Goal: Complete application form

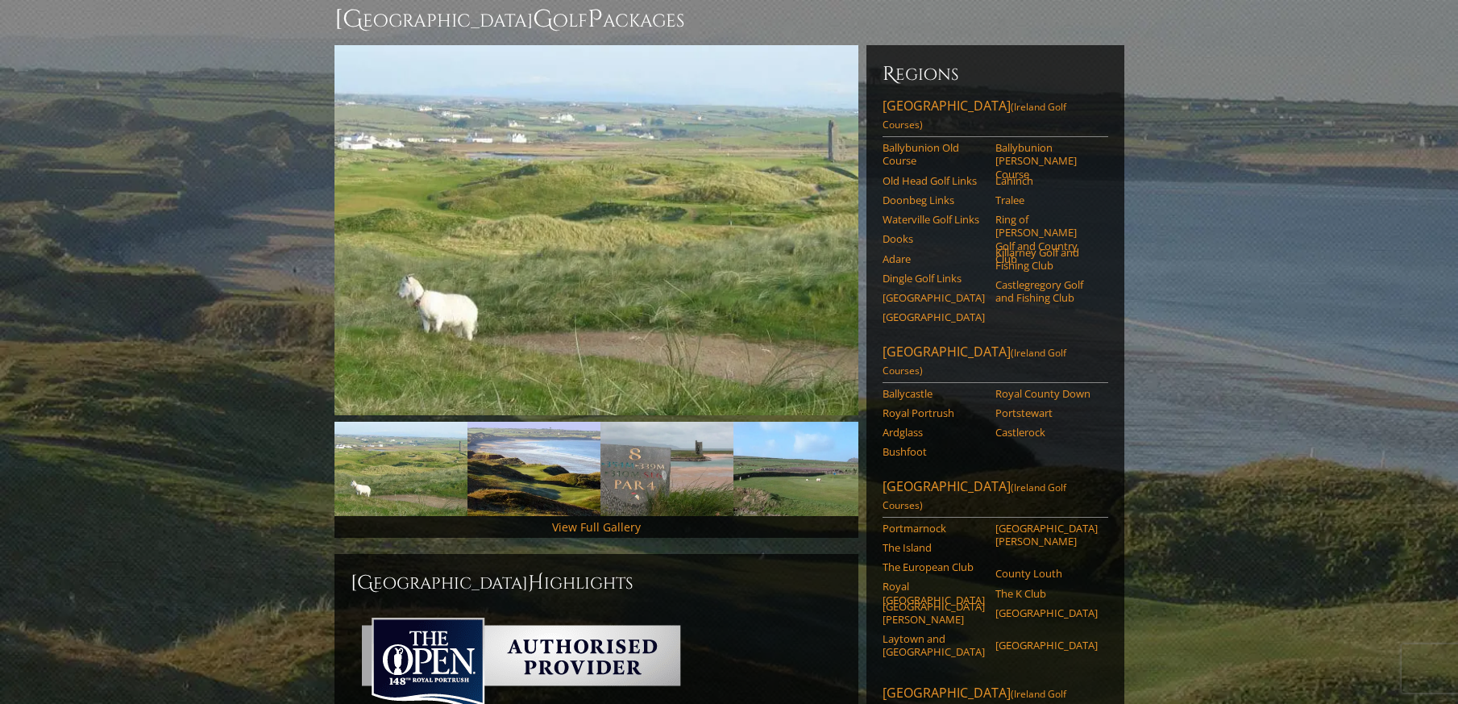
scroll to position [161, 0]
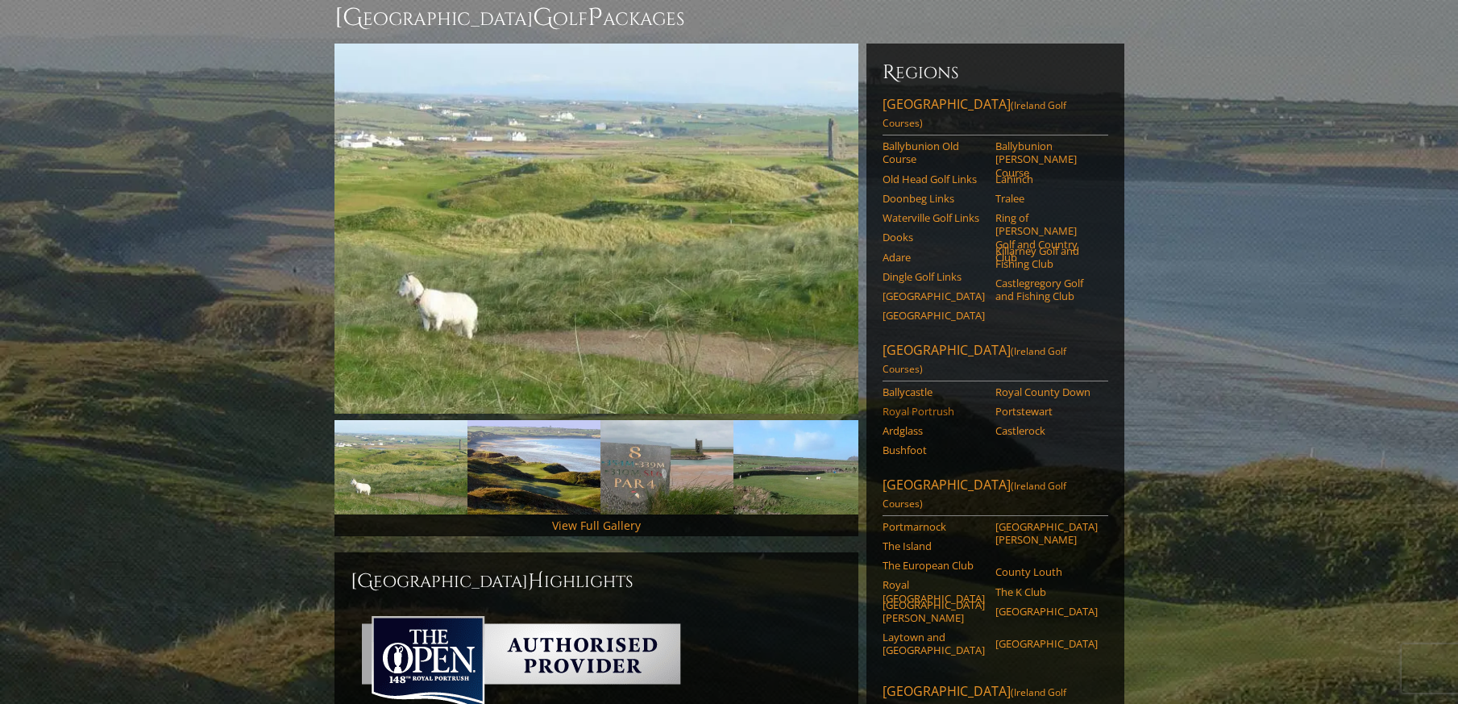
click at [905, 405] on link "Royal Portrush" at bounding box center [934, 411] width 102 height 13
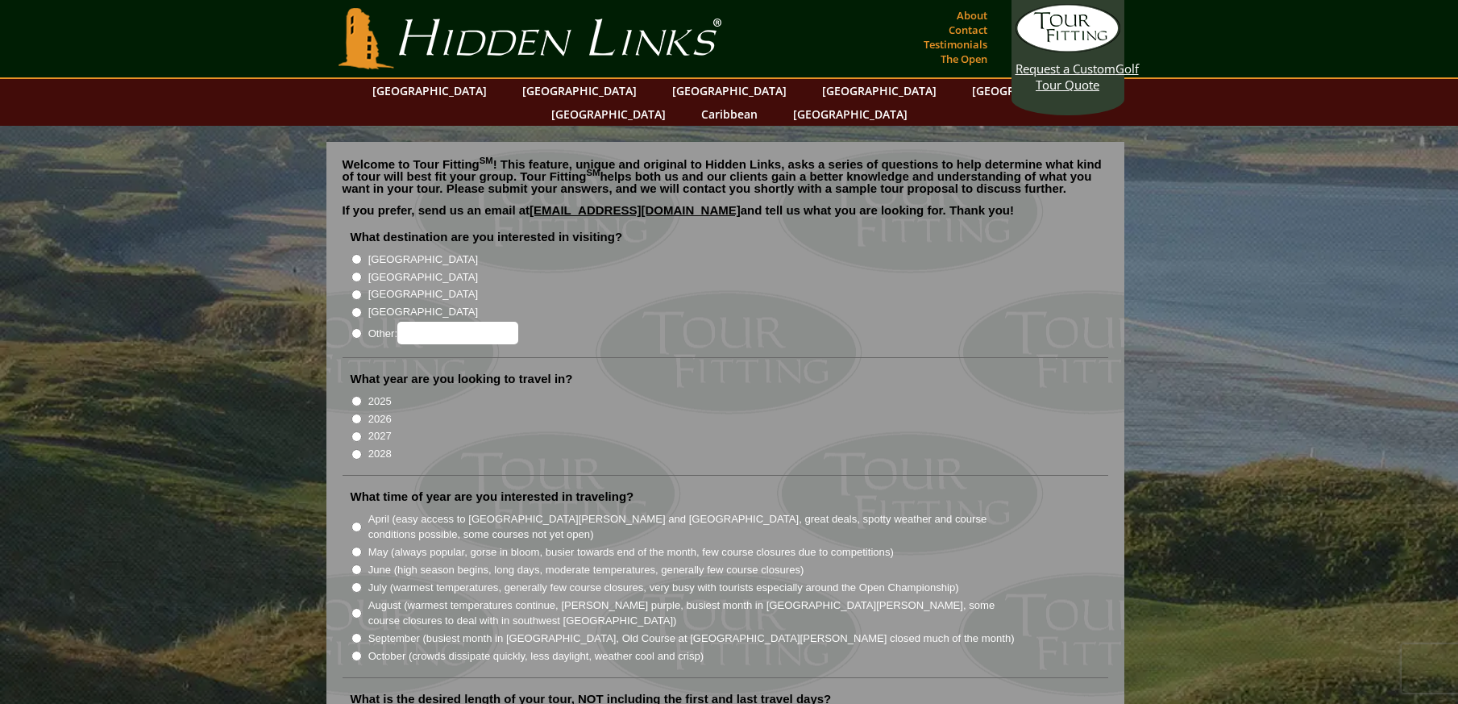
click at [353, 254] on input "[GEOGRAPHIC_DATA]" at bounding box center [356, 259] width 10 height 10
radio input "true"
click at [354, 413] on input "2026" at bounding box center [356, 418] width 10 height 10
radio input "true"
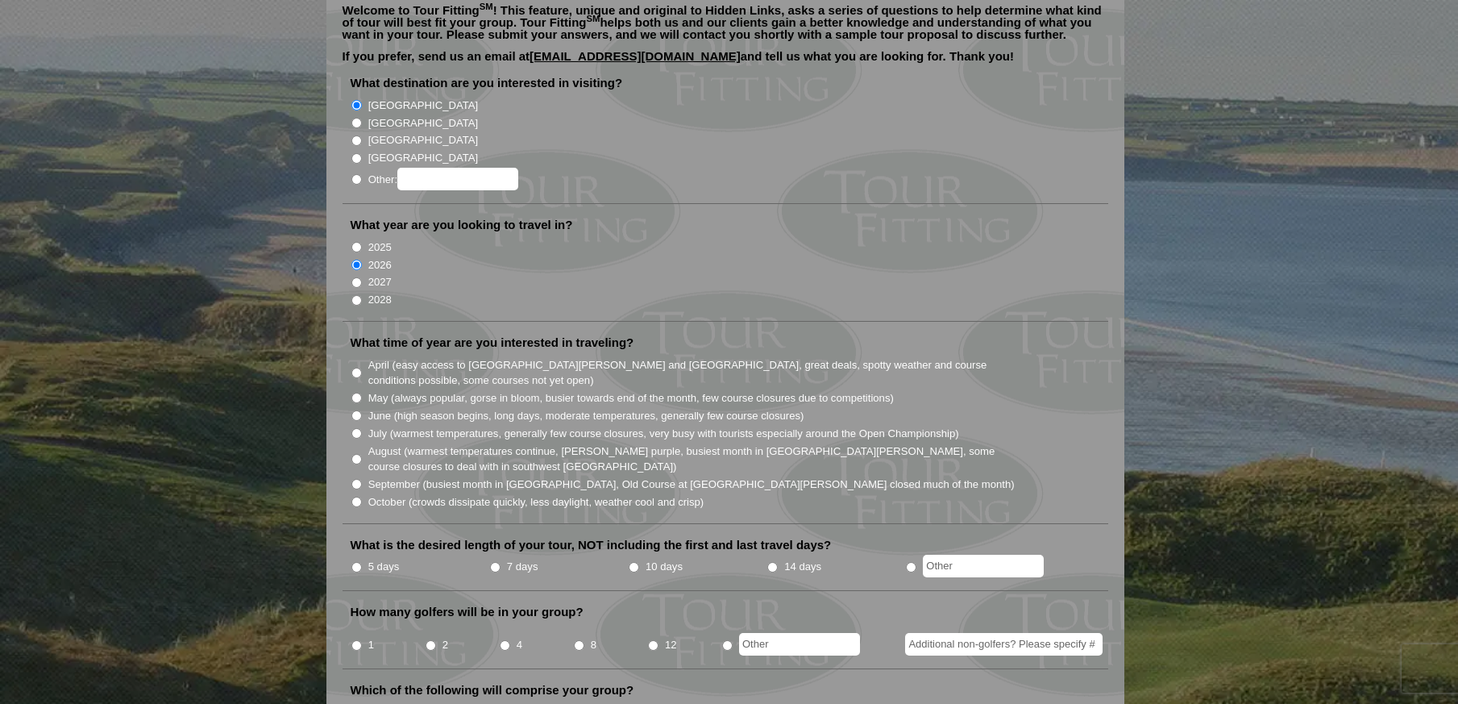
scroll to position [161, 0]
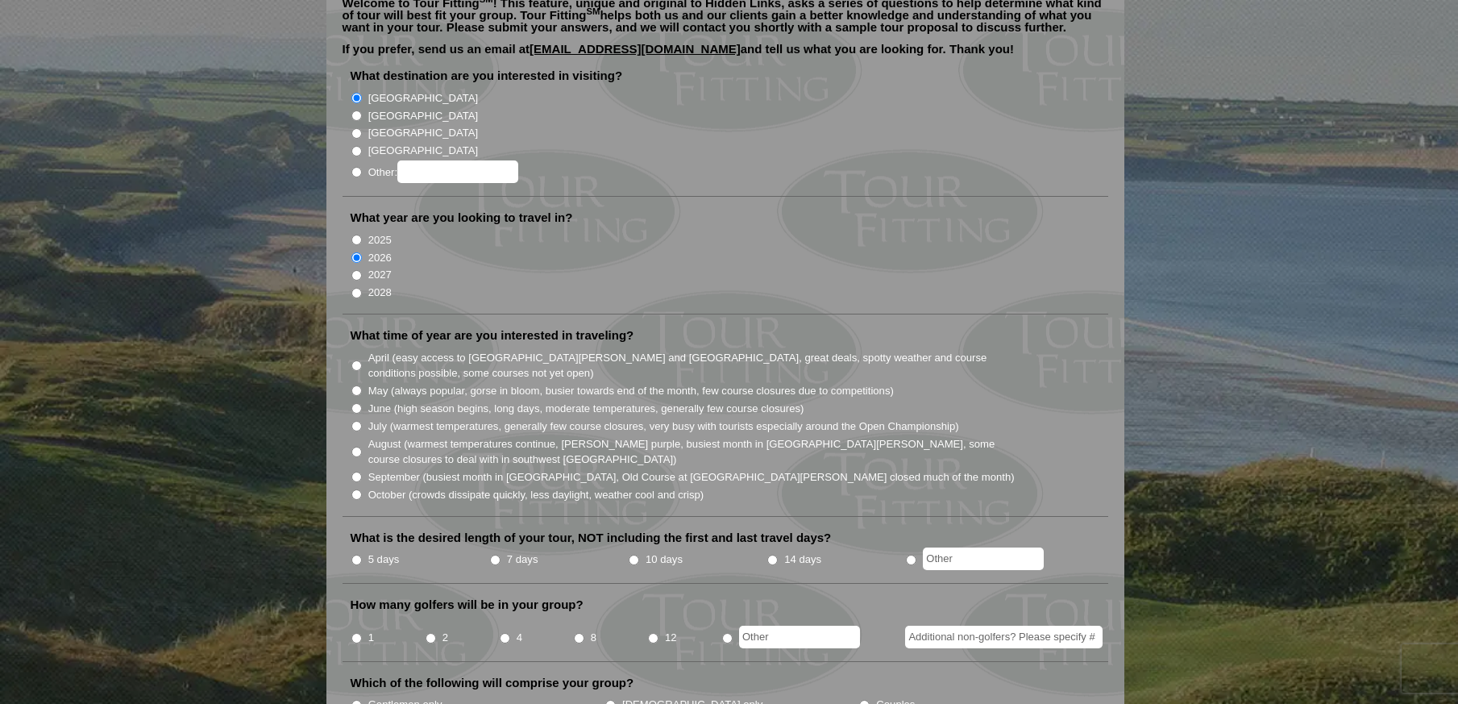
click at [355, 385] on input "May (always popular, gorse in bloom, busier towards end of the month, few cours…" at bounding box center [356, 390] width 10 height 10
radio input "true"
click at [353, 555] on input "5 days" at bounding box center [356, 560] width 10 height 10
radio input "true"
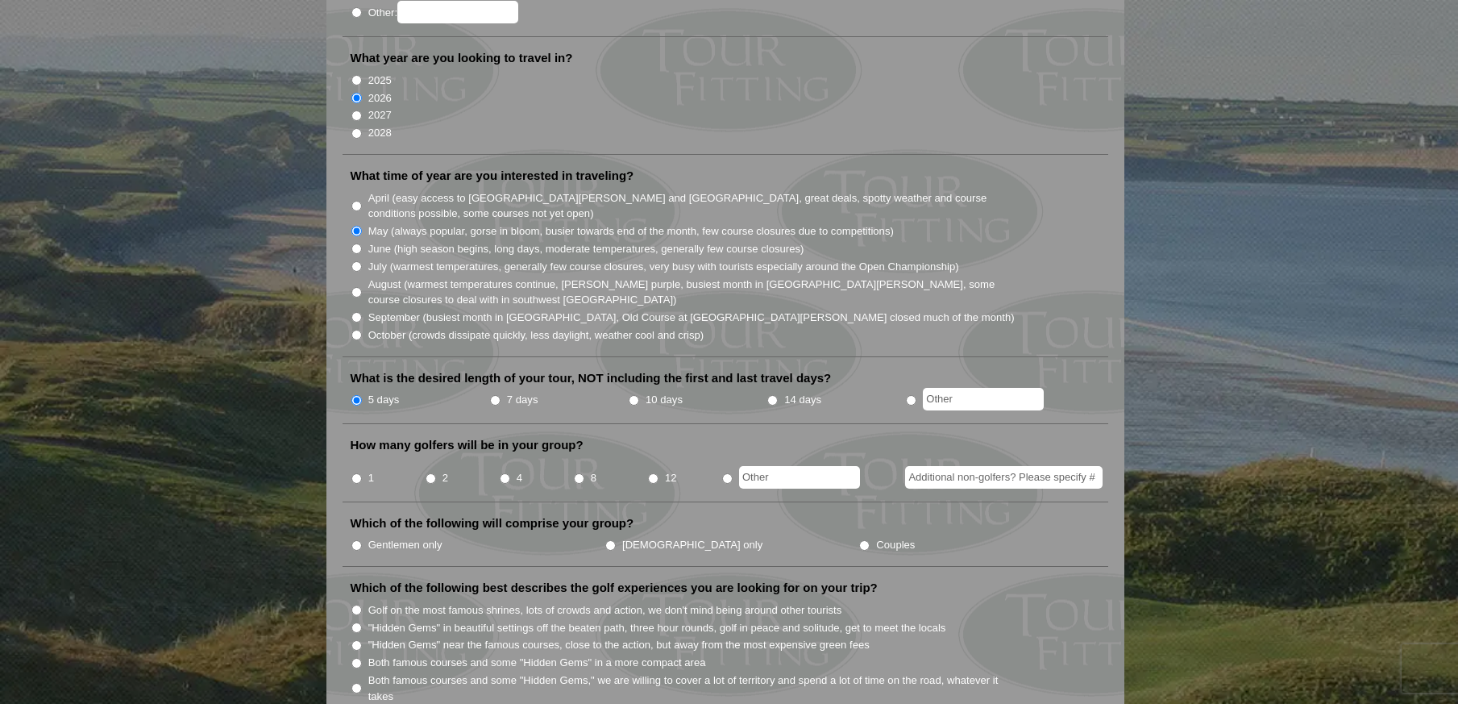
scroll to position [322, 0]
click at [505, 471] on input "4" at bounding box center [505, 476] width 10 height 10
radio input "true"
click at [362, 534] on li "Gentlemen only" at bounding box center [478, 543] width 254 height 18
click at [355, 538] on input "Gentlemen only" at bounding box center [356, 543] width 10 height 10
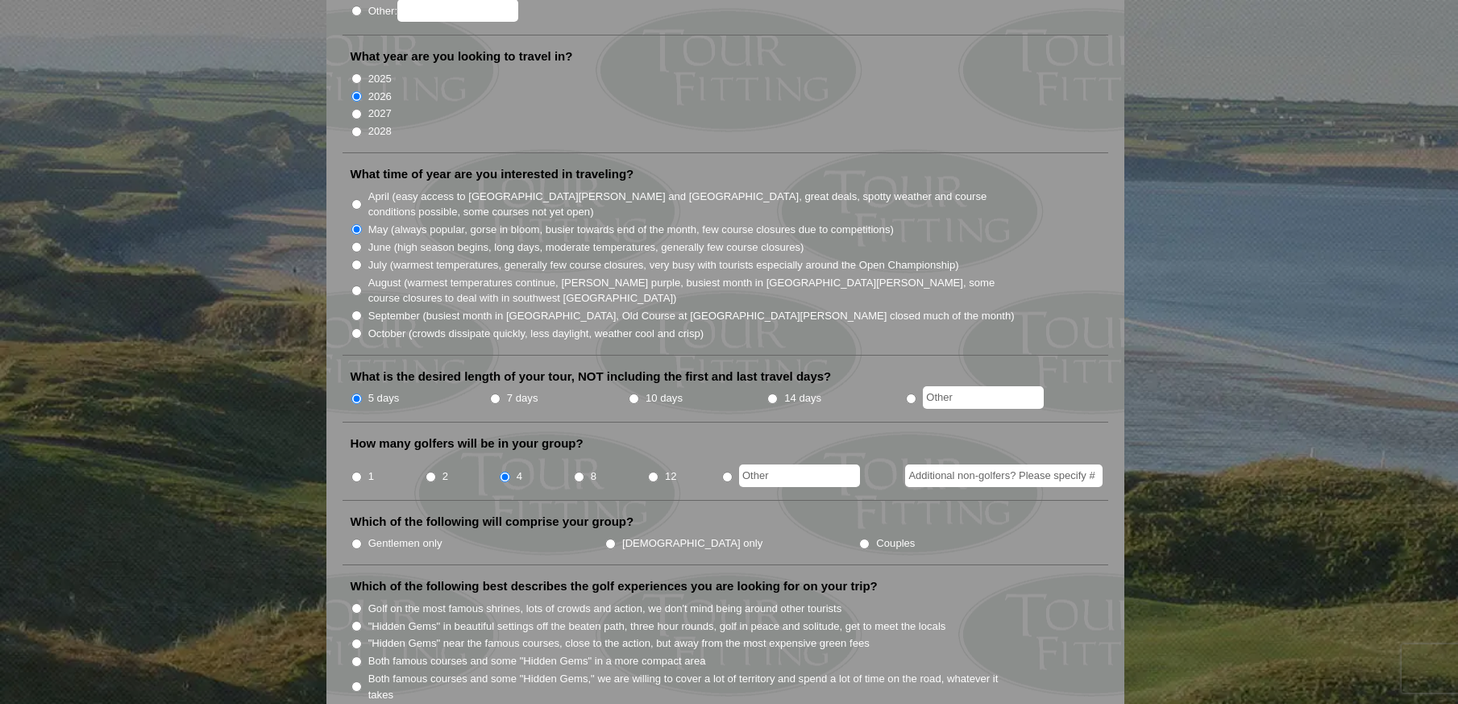
radio input "true"
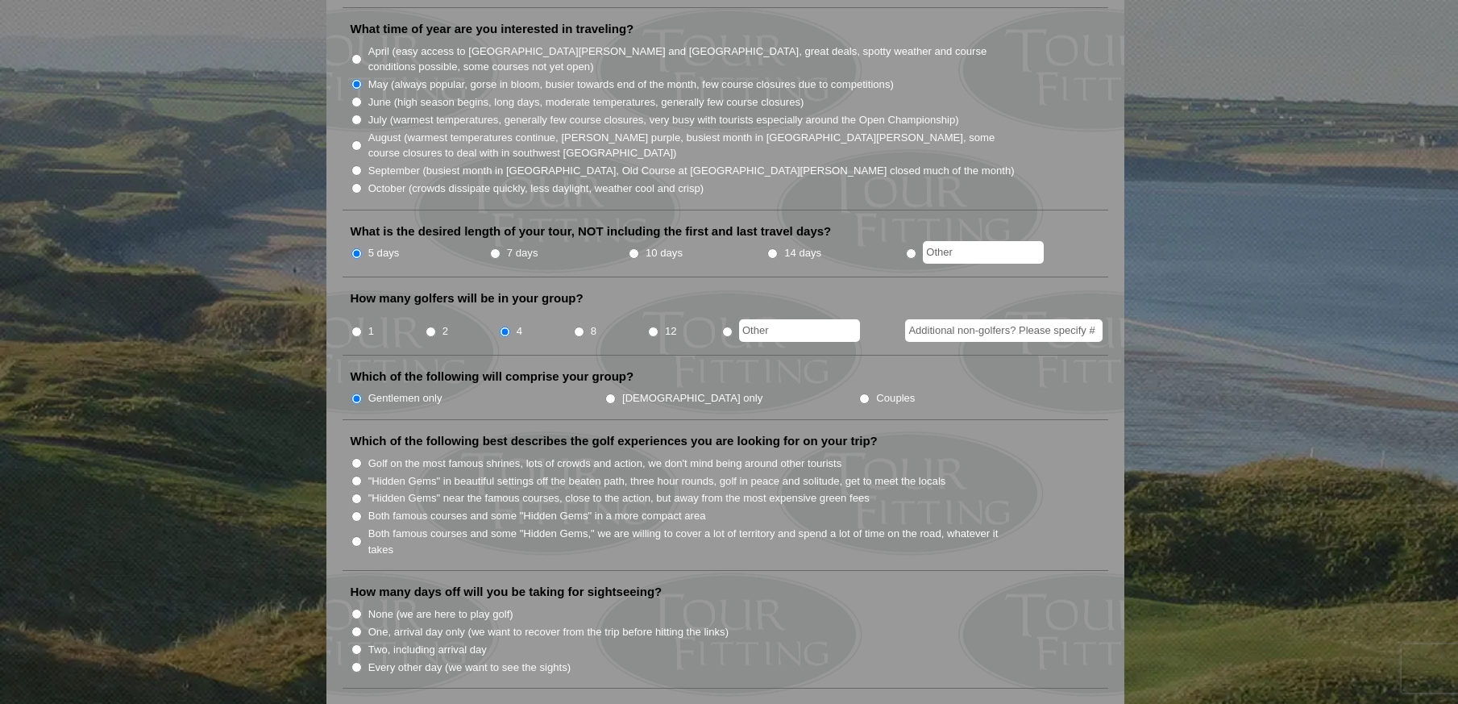
scroll to position [484, 0]
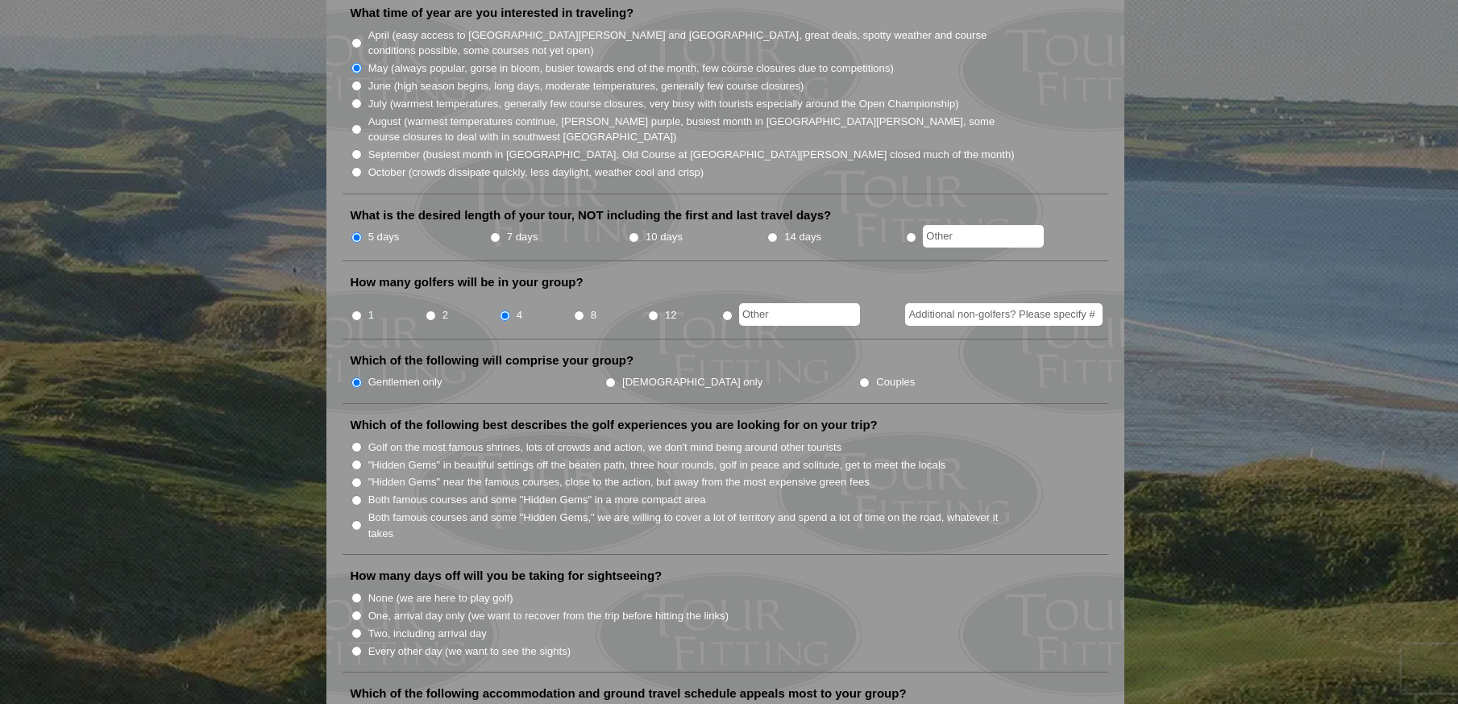
click at [351, 495] on input "Both famous courses and some "Hidden Gems" in a more compact area" at bounding box center [356, 500] width 10 height 10
radio input "true"
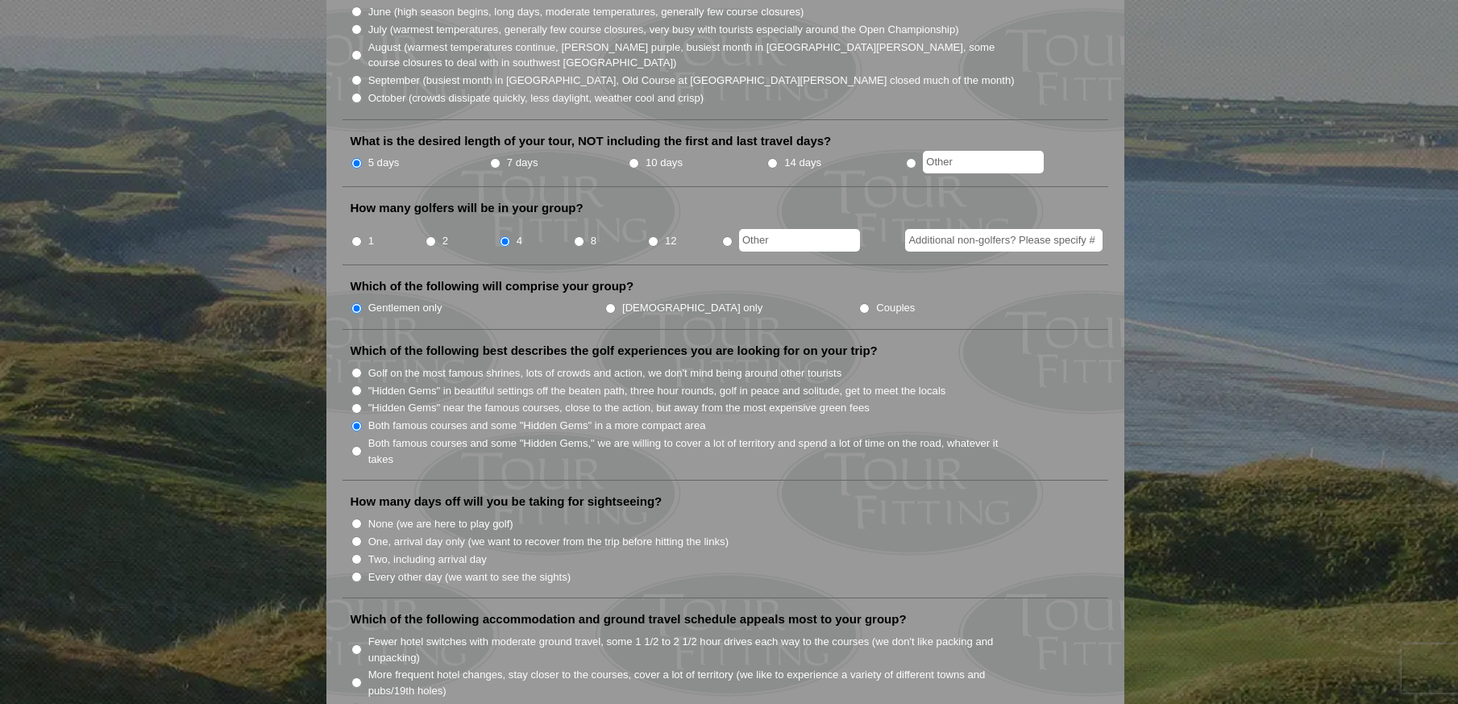
scroll to position [645, 0]
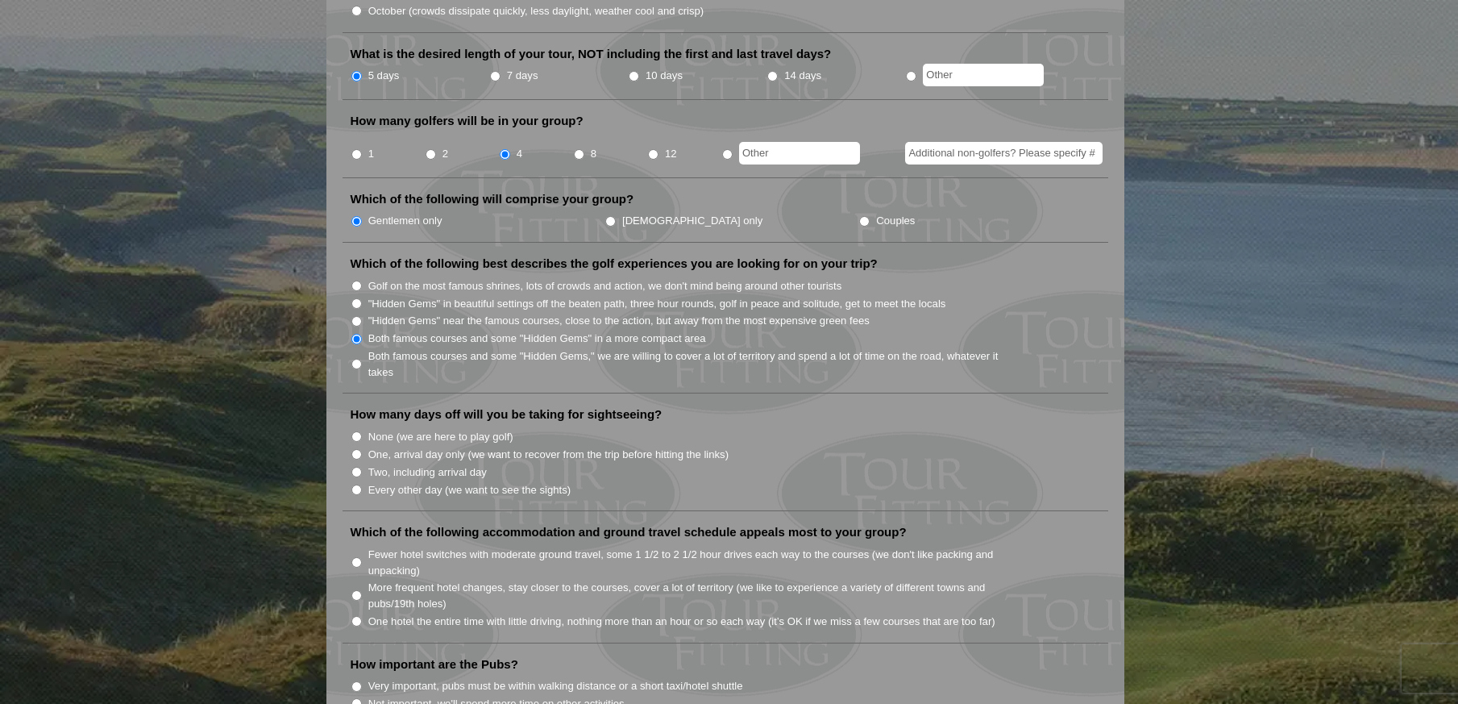
click at [356, 431] on input "None (we are here to play golf)" at bounding box center [356, 436] width 10 height 10
radio input "true"
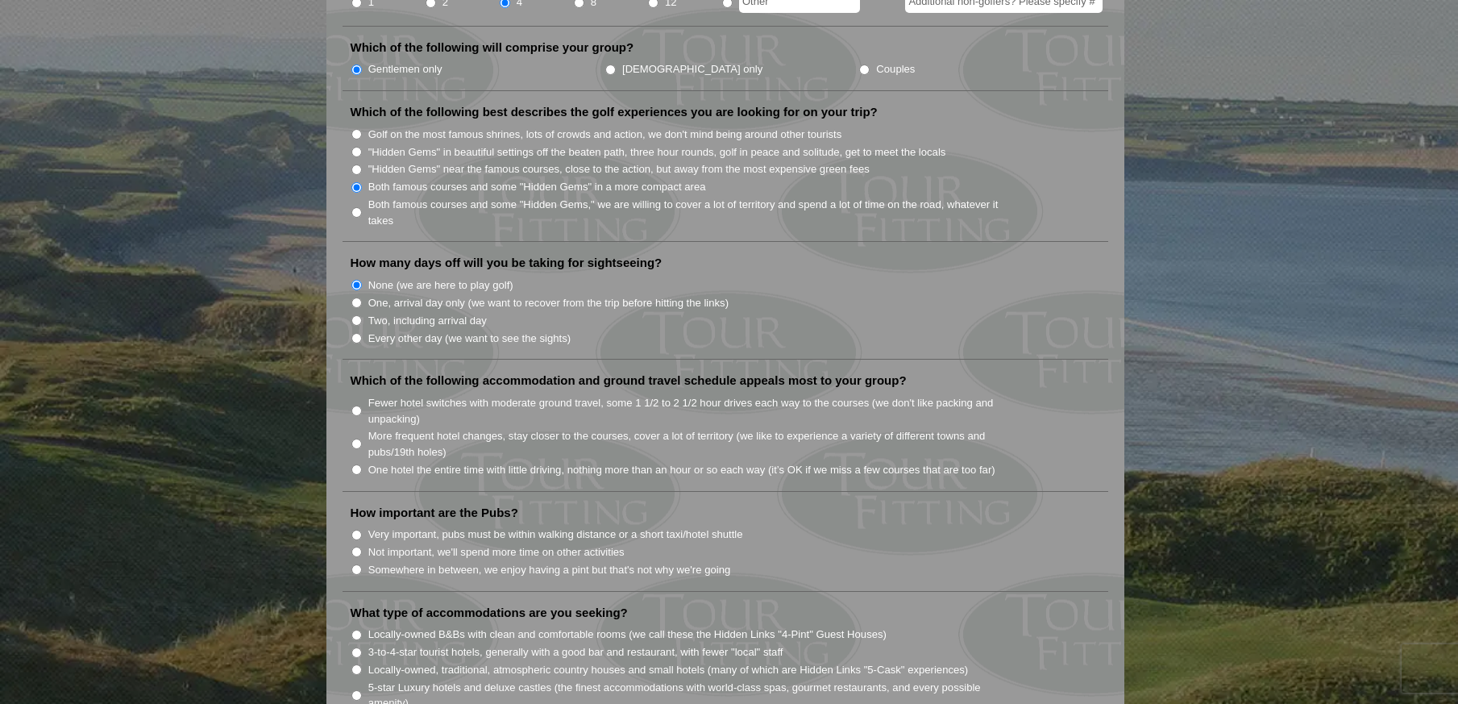
scroll to position [806, 0]
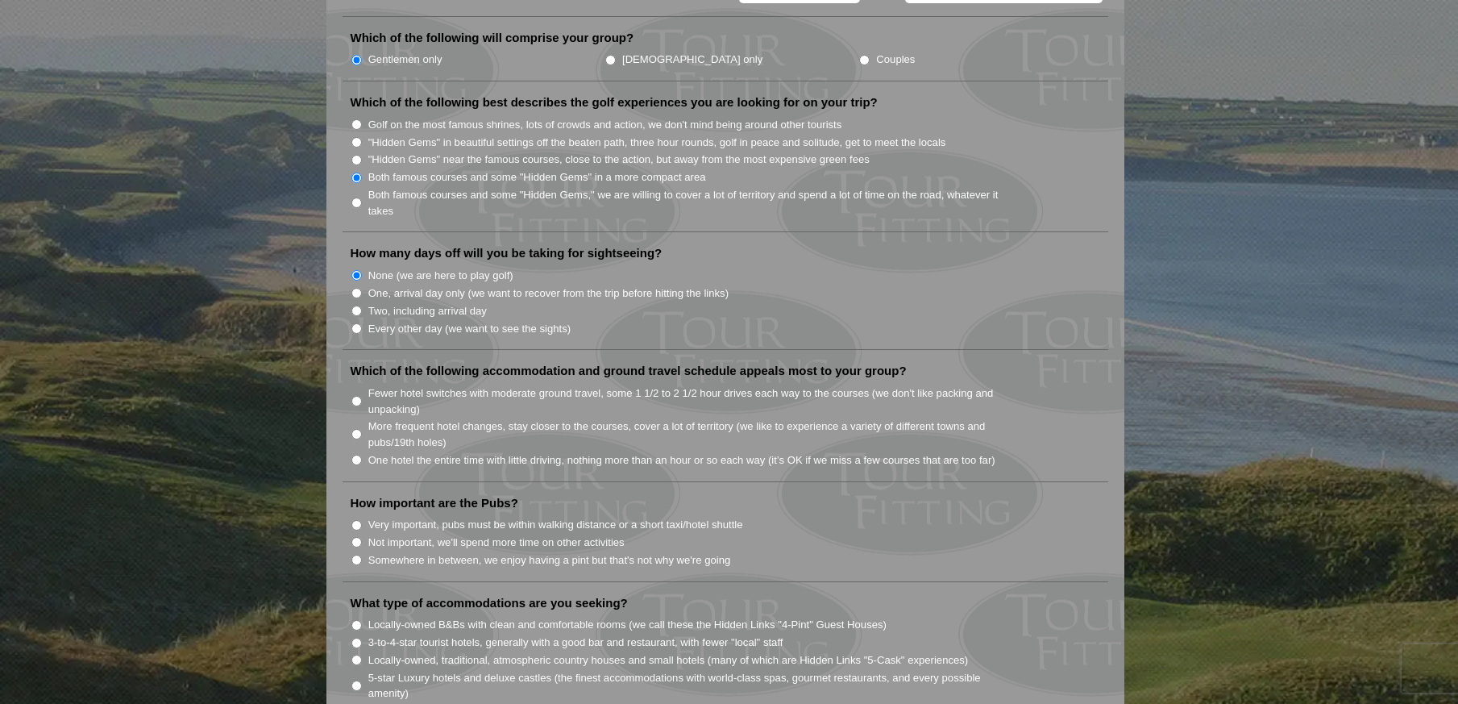
click at [356, 396] on input "Fewer hotel switches with moderate ground travel, some 1 1/2 to 2 1/2 hour driv…" at bounding box center [356, 401] width 10 height 10
radio input "true"
click at [357, 520] on input "Very important, pubs must be within walking distance or a short taxi/hotel shut…" at bounding box center [356, 525] width 10 height 10
radio input "true"
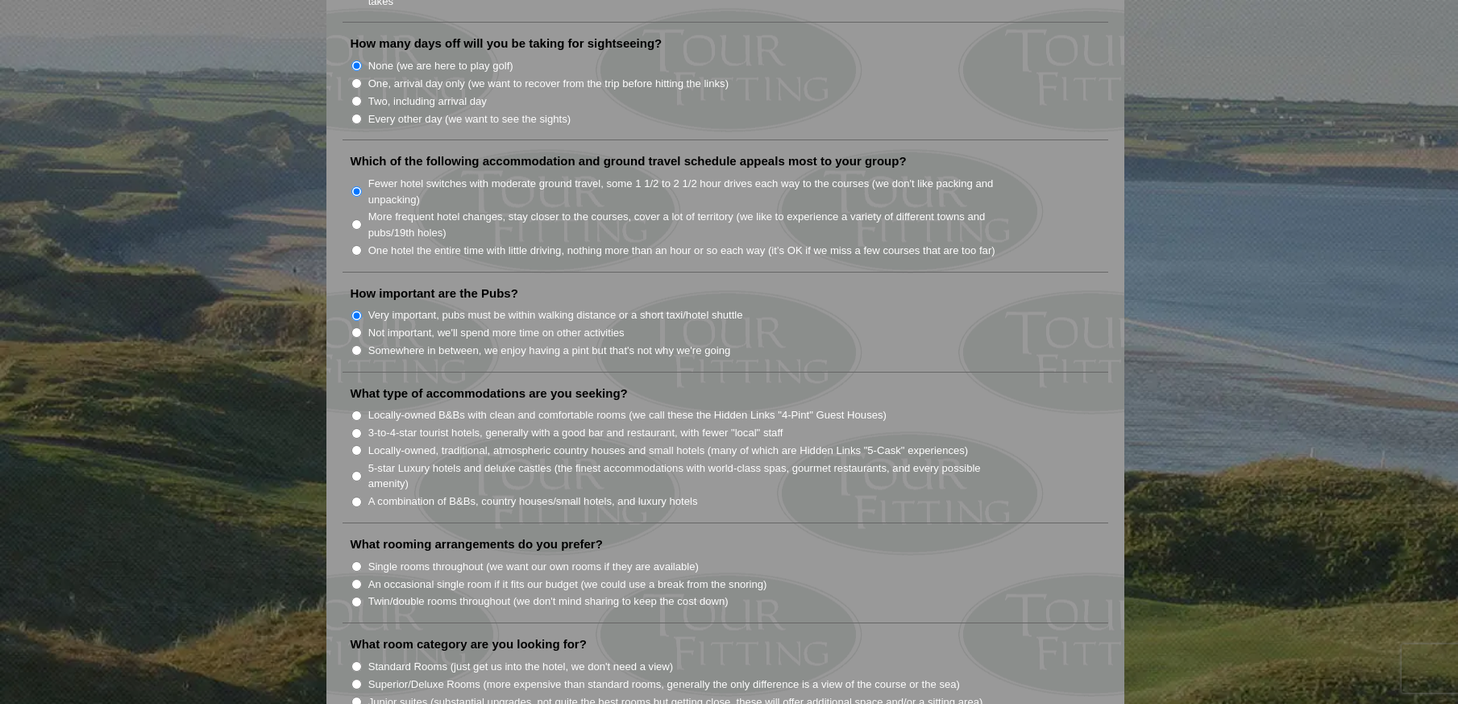
scroll to position [1048, 0]
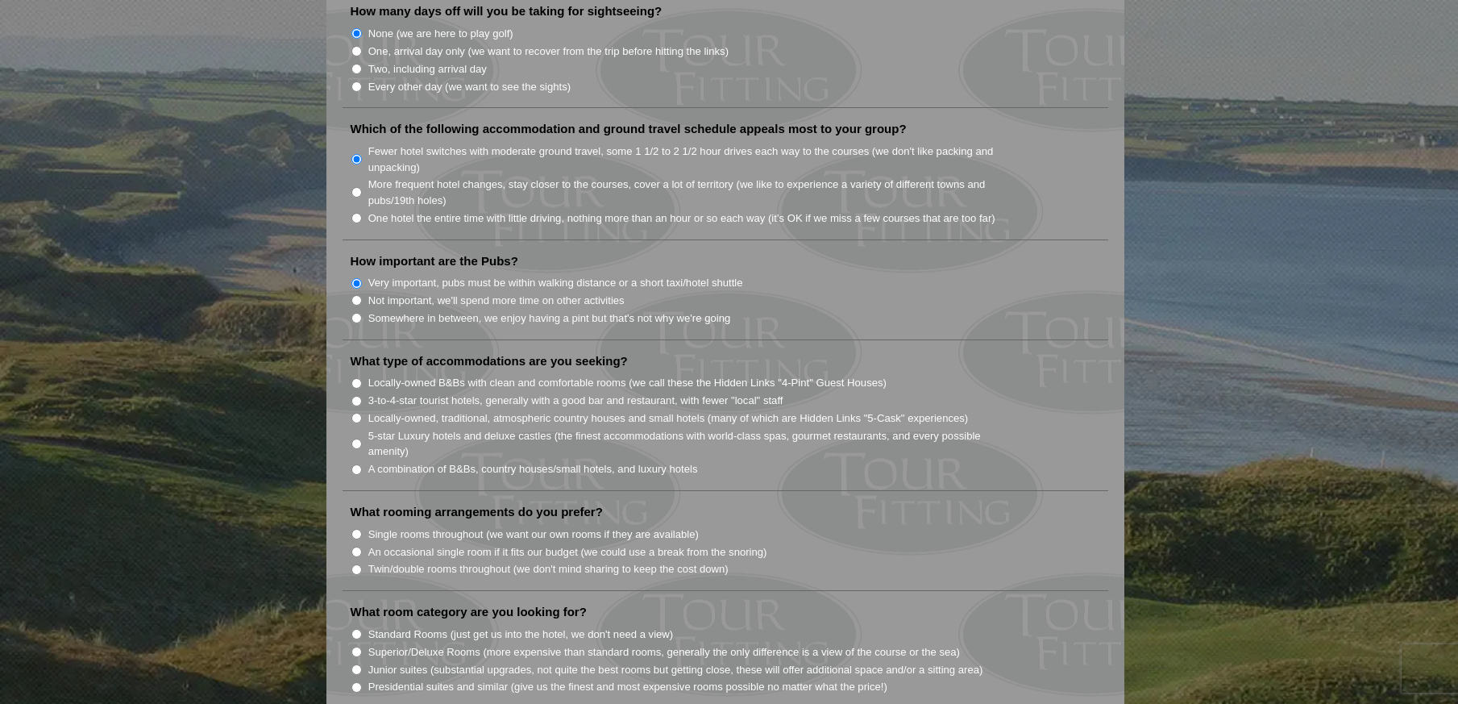
click at [353, 413] on input "Locally-owned, traditional, atmospheric country houses and small hotels (many o…" at bounding box center [356, 418] width 10 height 10
radio input "true"
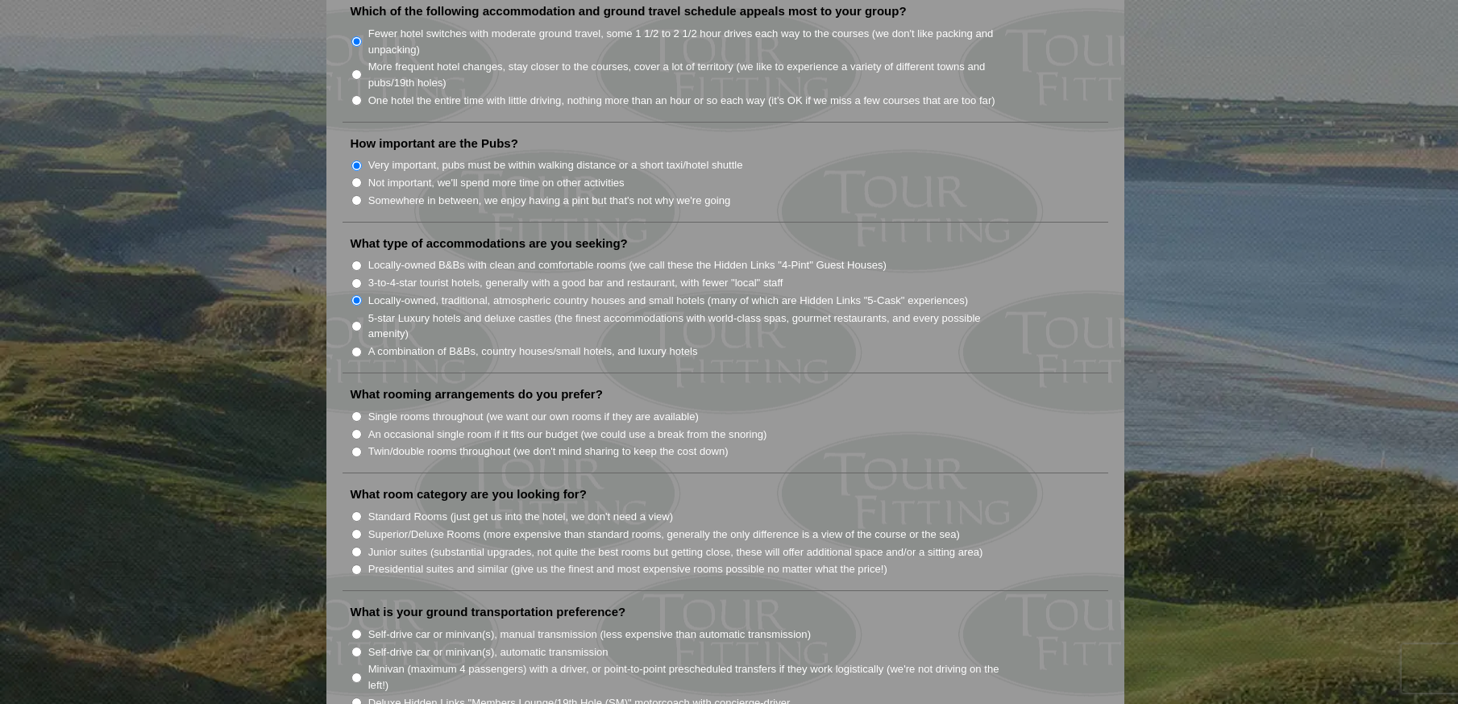
scroll to position [1209, 0]
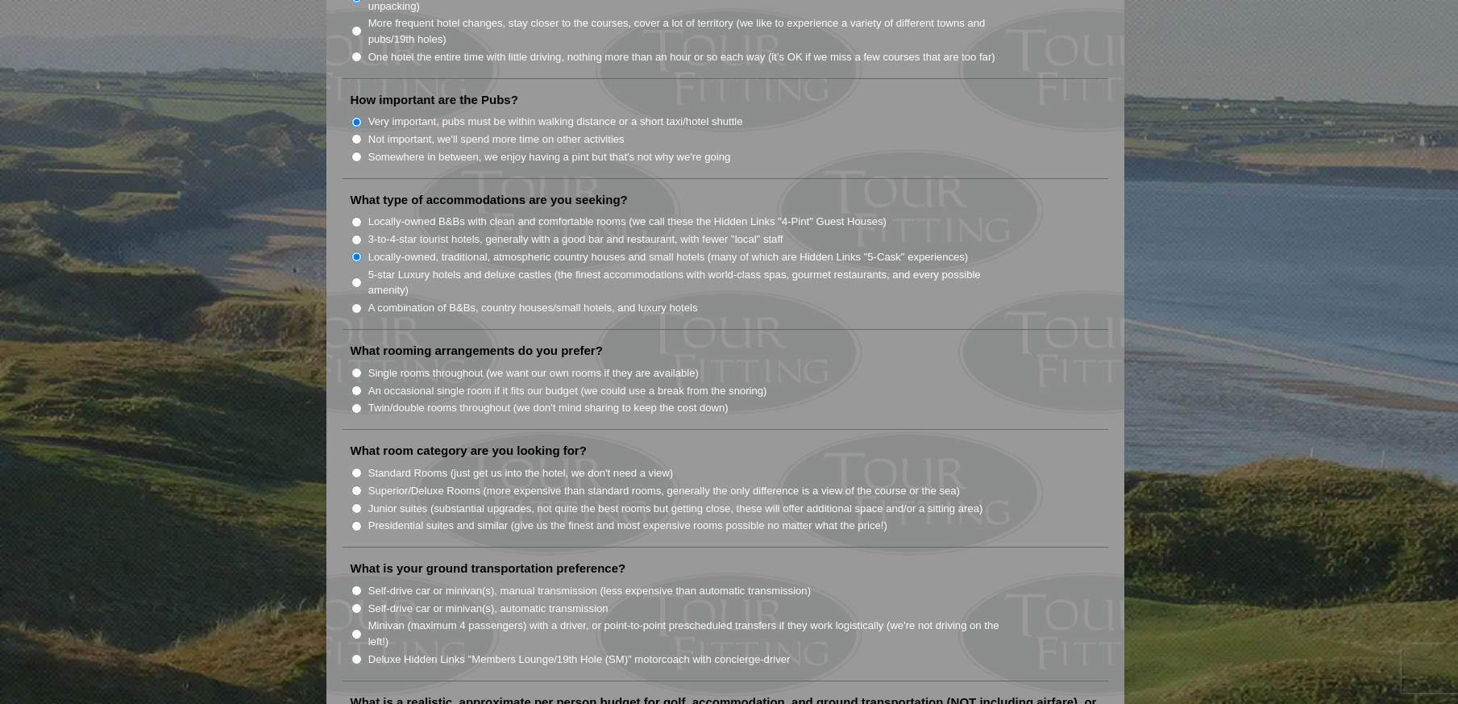
click at [356, 368] on input "Single rooms throughout (we want our own rooms if they are available)" at bounding box center [356, 373] width 10 height 10
radio input "true"
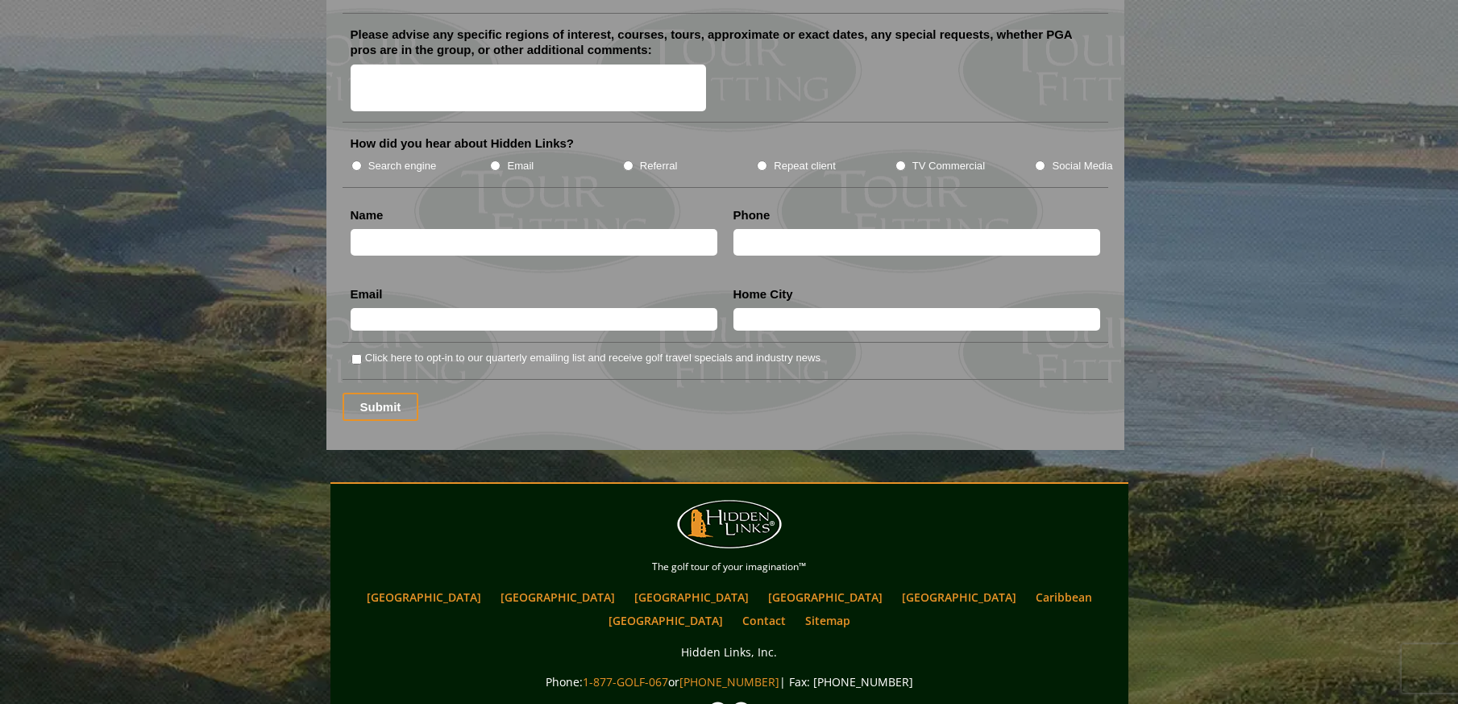
scroll to position [2096, 0]
